Goal: Task Accomplishment & Management: Use online tool/utility

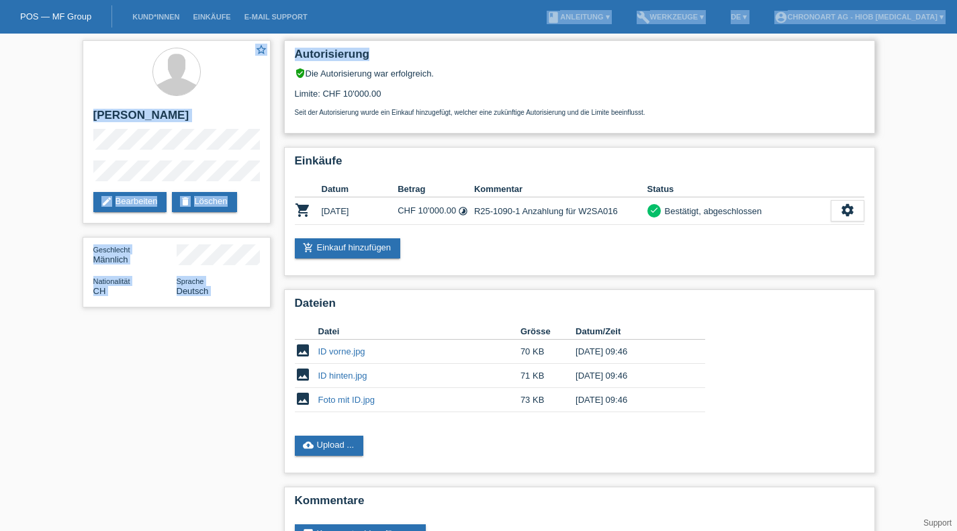
drag, startPoint x: 345, startPoint y: 18, endPoint x: 371, endPoint y: 59, distance: 49.0
click at [371, 59] on body "POS — MF Group Kund*innen Einkäufe E-Mail Support menu account_circle Chronoart…" at bounding box center [478, 305] width 957 height 542
click at [371, 60] on h2 "Autorisierung" at bounding box center [580, 58] width 570 height 20
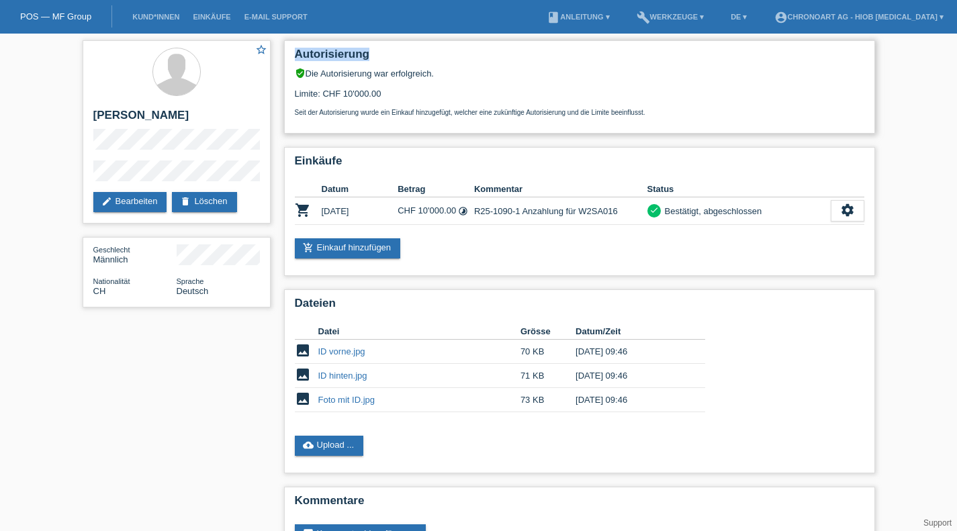
drag, startPoint x: 371, startPoint y: 60, endPoint x: 301, endPoint y: 59, distance: 70.5
click at [300, 58] on h2 "Autorisierung" at bounding box center [580, 58] width 570 height 20
click at [316, 50] on h2 "Autorisierung" at bounding box center [580, 58] width 570 height 20
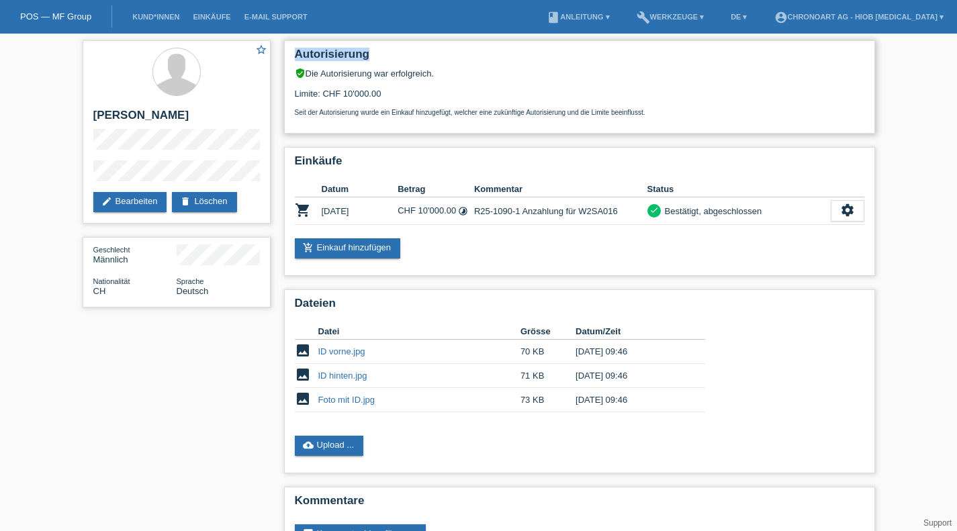
click at [316, 50] on h2 "Autorisierung" at bounding box center [580, 58] width 570 height 20
click at [357, 56] on h2 "Autorisierung" at bounding box center [580, 58] width 570 height 20
click at [433, 124] on div "Autorisierung verified_user Die Autorisierung war erfolgreich. Limite: CHF 10'0…" at bounding box center [579, 86] width 591 height 93
drag, startPoint x: 418, startPoint y: 95, endPoint x: 322, endPoint y: 17, distance: 123.7
click at [322, 34] on body "POS — MF Group Kund*innen Einkäufe E-Mail Support menu account_circle Chronoart…" at bounding box center [478, 305] width 957 height 542
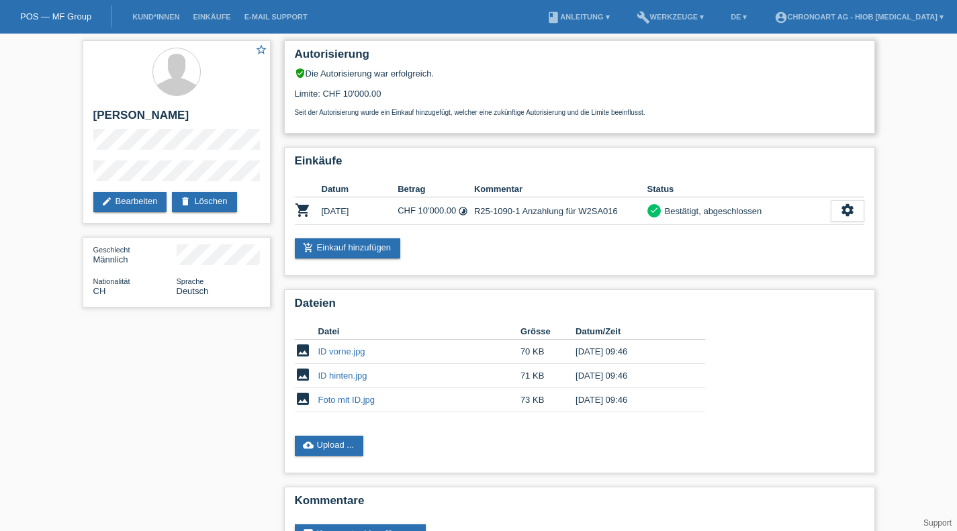
click at [465, 71] on div "verified_user Die Autorisierung war erfolgreich." at bounding box center [580, 73] width 570 height 11
click at [69, 18] on link "POS — MF Group" at bounding box center [55, 16] width 71 height 10
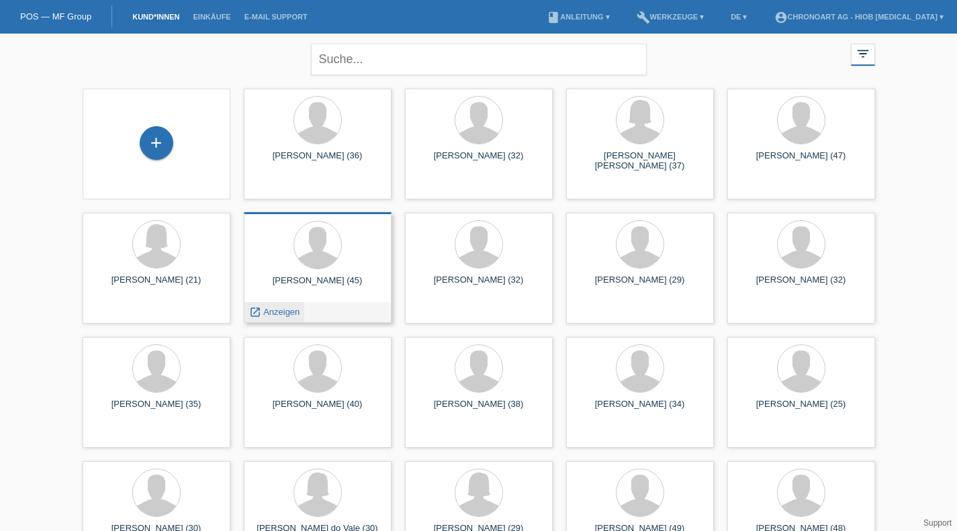
click at [283, 312] on span "Anzeigen" at bounding box center [281, 312] width 36 height 10
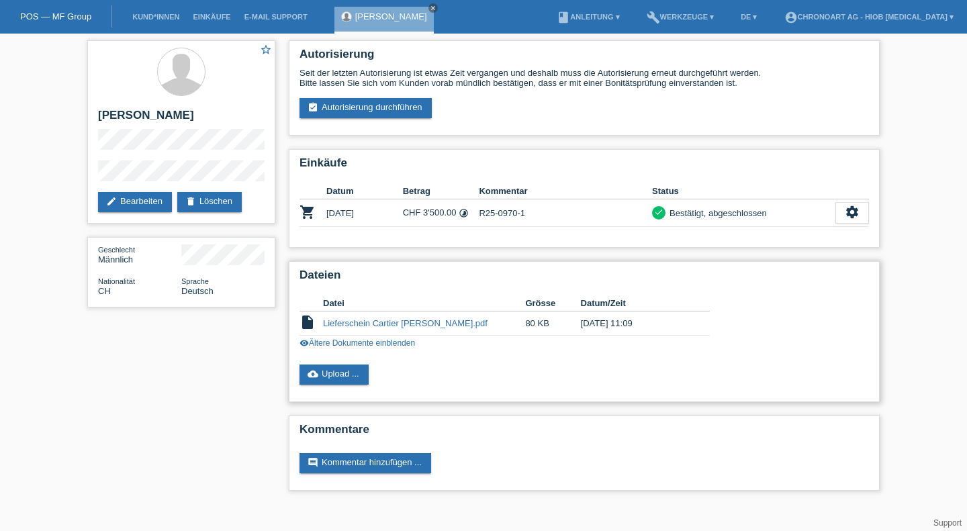
click at [408, 347] on link "visibility Ältere Dokumente einblenden" at bounding box center [358, 343] width 116 height 9
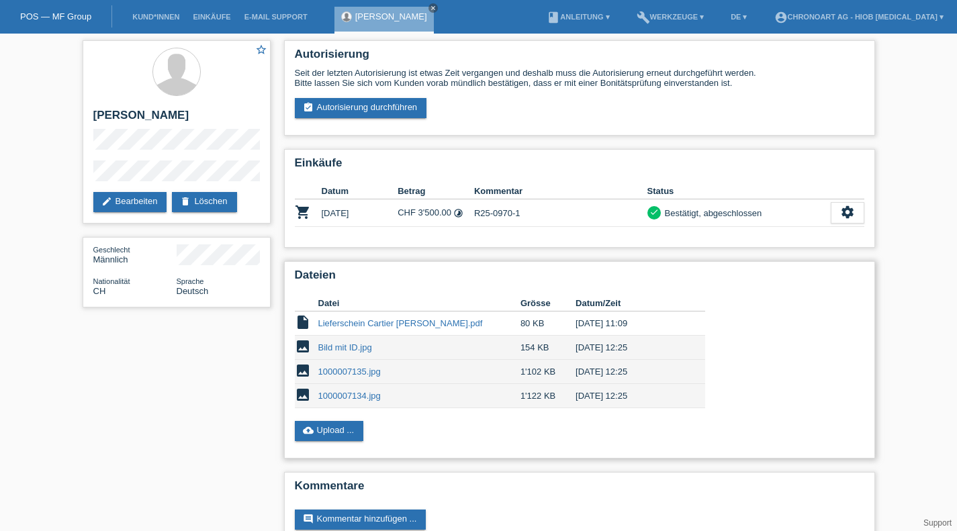
click at [401, 325] on link "Lieferschein Cartier Paul Schindler.pdf" at bounding box center [400, 323] width 165 height 10
